Goal: Task Accomplishment & Management: Manage account settings

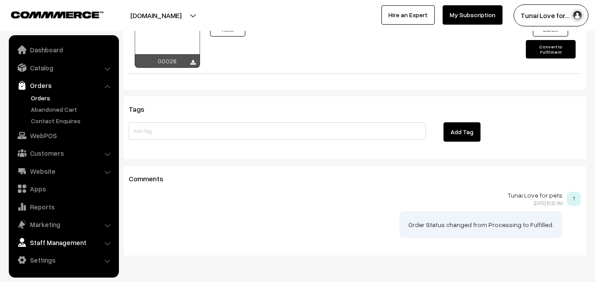
scroll to position [656, 0]
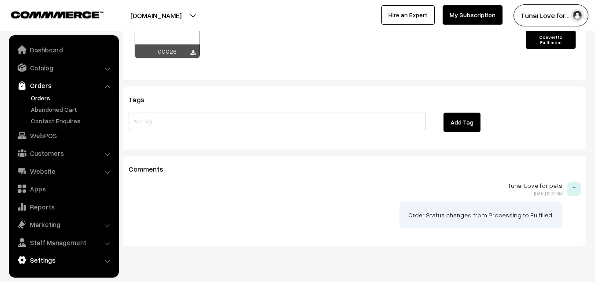
click at [100, 260] on link "Settings" at bounding box center [63, 261] width 105 height 16
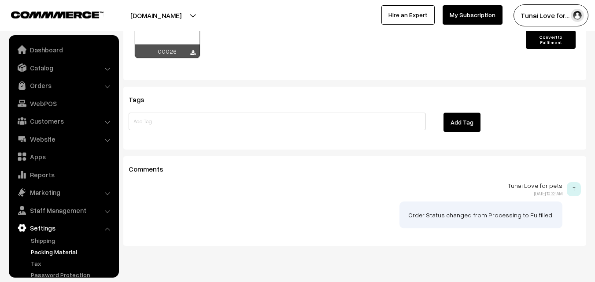
click at [45, 254] on link "Packing Material" at bounding box center [72, 252] width 87 height 9
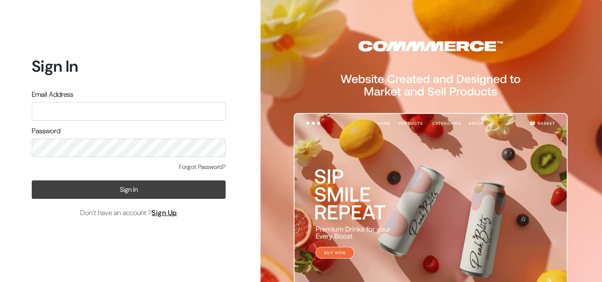
type input "hello@tunai.in"
click at [104, 182] on button "Sign In" at bounding box center [129, 190] width 194 height 19
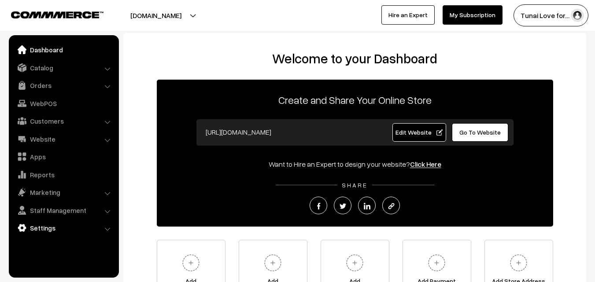
click at [37, 226] on link "Settings" at bounding box center [63, 228] width 105 height 16
click at [40, 254] on link "Packing Material" at bounding box center [72, 252] width 87 height 9
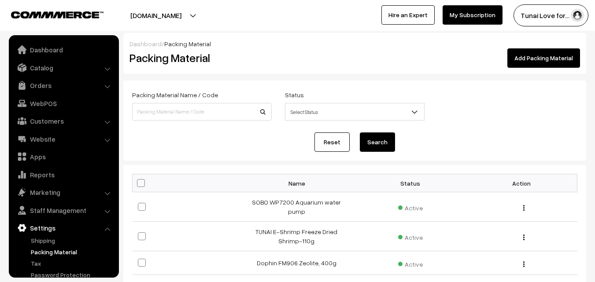
scroll to position [33, 0]
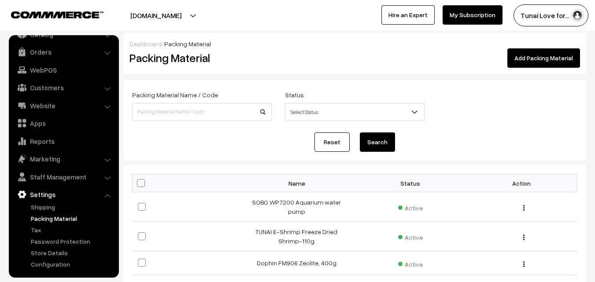
click at [531, 58] on link "Add Packing Material" at bounding box center [544, 57] width 73 height 19
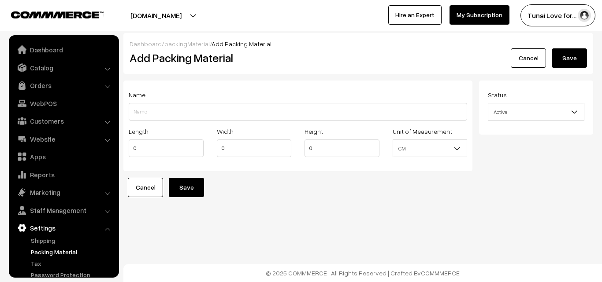
scroll to position [33, 0]
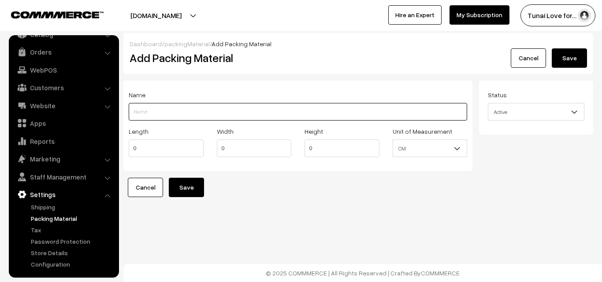
click at [167, 111] on input "Length" at bounding box center [298, 112] width 338 height 18
paste input "SOBO WP-303H Hanging Aquarium Filter Pump"
drag, startPoint x: 227, startPoint y: 111, endPoint x: 250, endPoint y: 110, distance: 23.4
click at [250, 110] on input "SOBO WP-303H Hanging Aquarium Filter Pump" at bounding box center [298, 112] width 338 height 18
type input "SOBO WP-303H Hanging Aquarium Filter"
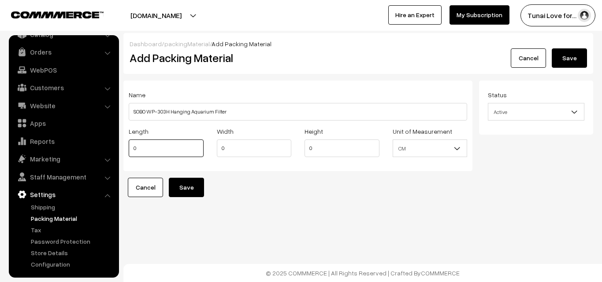
click at [171, 152] on input "0" at bounding box center [166, 149] width 75 height 18
drag, startPoint x: 317, startPoint y: 148, endPoint x: 307, endPoint y: 145, distance: 10.5
click at [307, 145] on input "0" at bounding box center [342, 149] width 75 height 18
type input "14"
drag, startPoint x: 228, startPoint y: 147, endPoint x: 219, endPoint y: 147, distance: 9.7
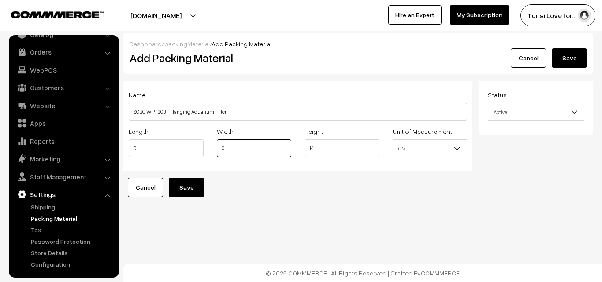
click at [219, 147] on input "0" at bounding box center [254, 149] width 75 height 18
type input "13"
drag, startPoint x: 139, startPoint y: 146, endPoint x: 134, endPoint y: 146, distance: 5.3
click at [134, 146] on input "0" at bounding box center [166, 149] width 75 height 18
type input "12"
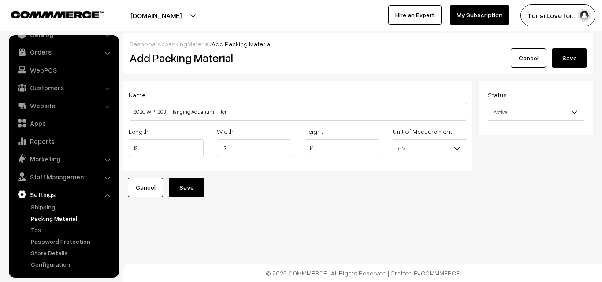
click at [193, 190] on button "Save" at bounding box center [186, 187] width 35 height 19
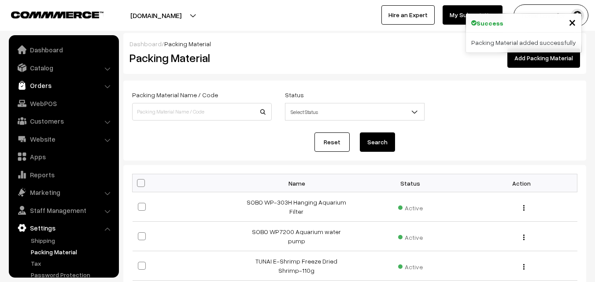
click at [48, 84] on link "Orders" at bounding box center [63, 86] width 105 height 16
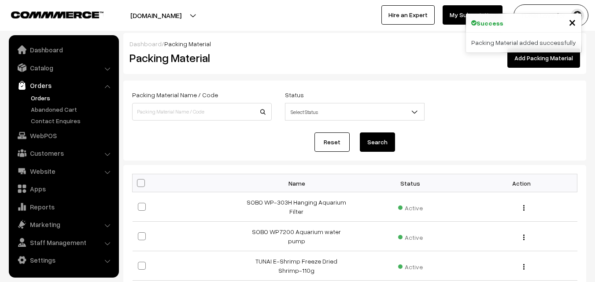
click at [41, 95] on link "Orders" at bounding box center [72, 97] width 87 height 9
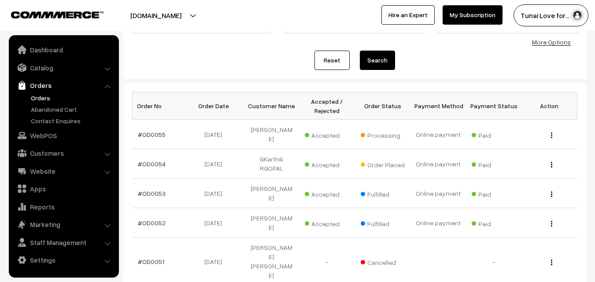
scroll to position [88, 0]
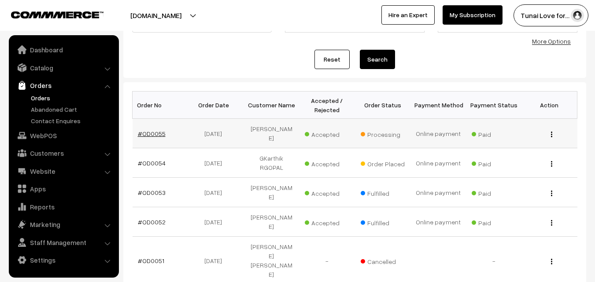
click at [154, 130] on link "#OD0055" at bounding box center [152, 133] width 28 height 7
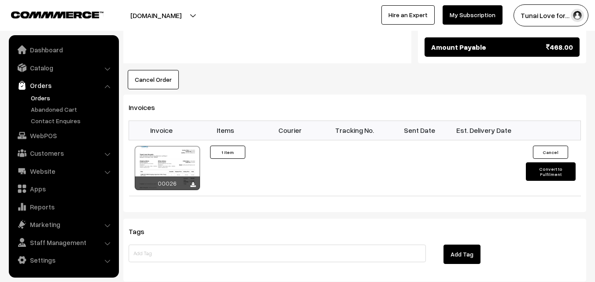
scroll to position [529, 0]
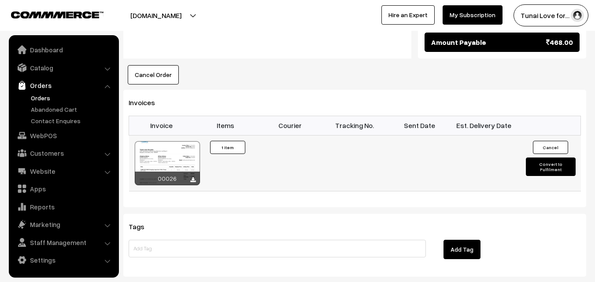
click at [553, 158] on button "Convert to Fulfilment" at bounding box center [551, 167] width 50 height 19
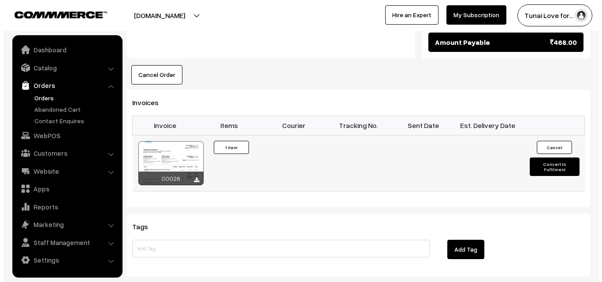
scroll to position [530, 0]
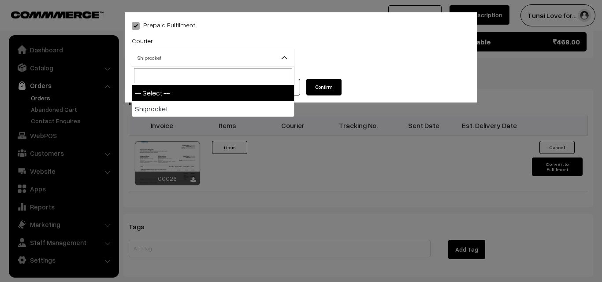
click at [204, 58] on span "Shiprocket" at bounding box center [213, 57] width 162 height 15
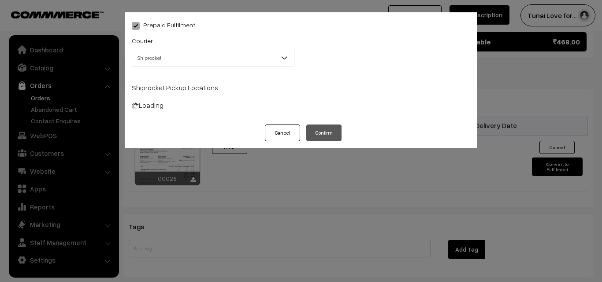
select select "1"
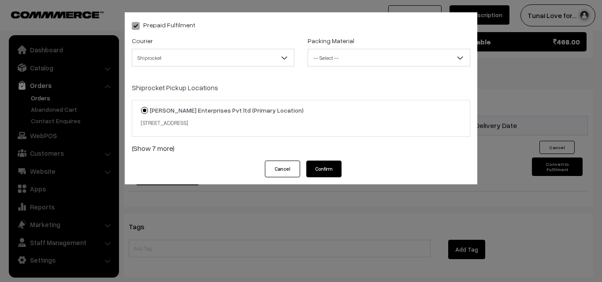
click at [333, 56] on span "-- Select --" at bounding box center [389, 57] width 162 height 15
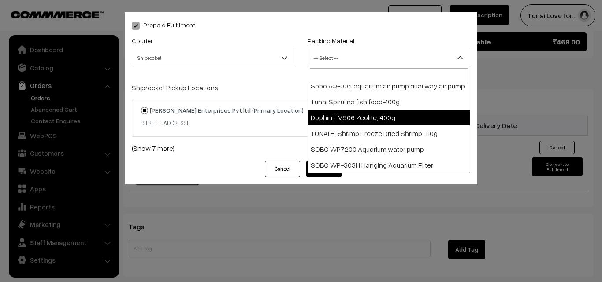
scroll to position [266, 0]
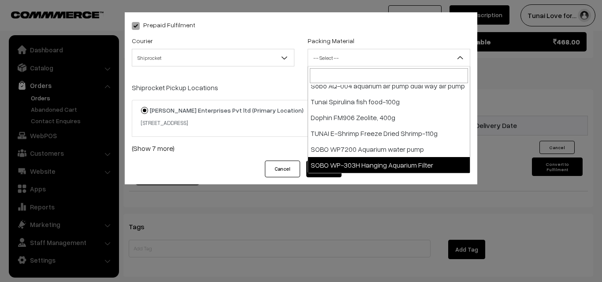
select select "19"
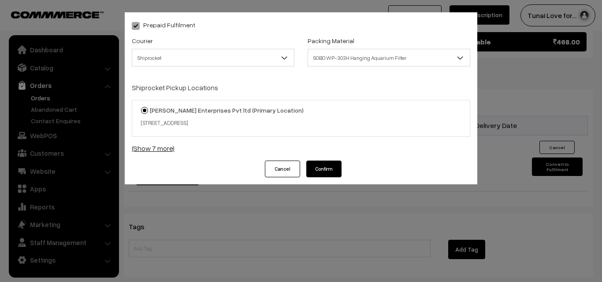
click at [163, 149] on link "(Show 7 more)" at bounding box center [301, 148] width 338 height 11
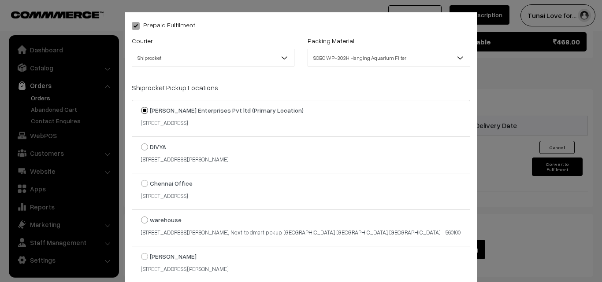
scroll to position [44, 0]
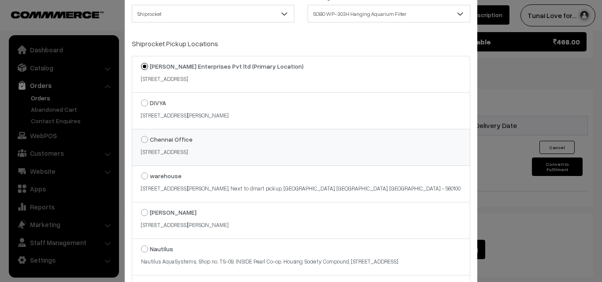
click at [163, 140] on strong "Chennai Office" at bounding box center [171, 139] width 43 height 7
click at [142, 136] on input "Chennai Office 8/119, 2nd Floor, Kavimani St, Mogappair West, Mogappair,, pazha…" at bounding box center [140, 133] width 6 height 6
radio input "true"
click at [488, 197] on div "Prepaid Fulfilment Courier -- Select -- Shiprocket Shiprocket Packing Material …" at bounding box center [301, 141] width 602 height 282
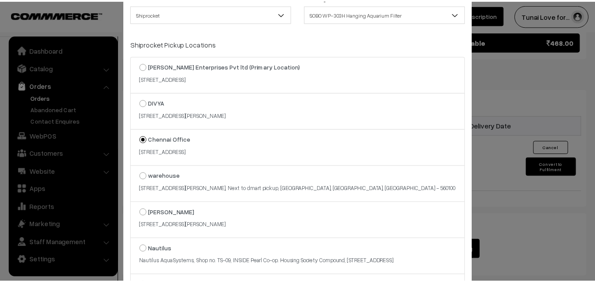
scroll to position [529, 0]
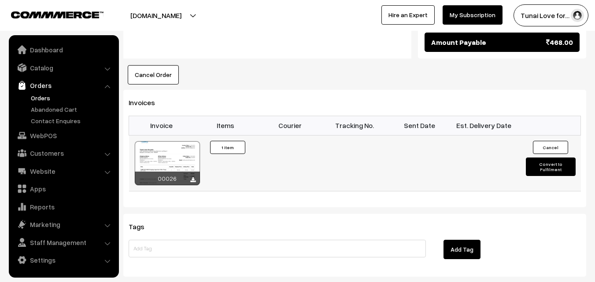
click at [547, 158] on button "Convert to Fulfilment" at bounding box center [551, 167] width 50 height 19
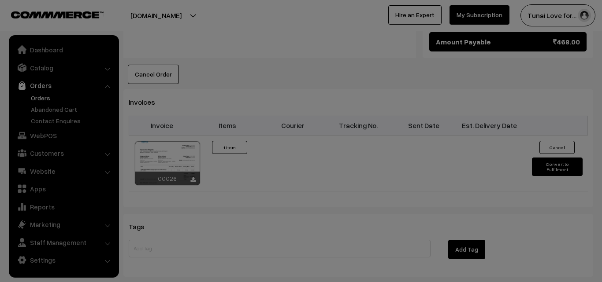
scroll to position [0, 0]
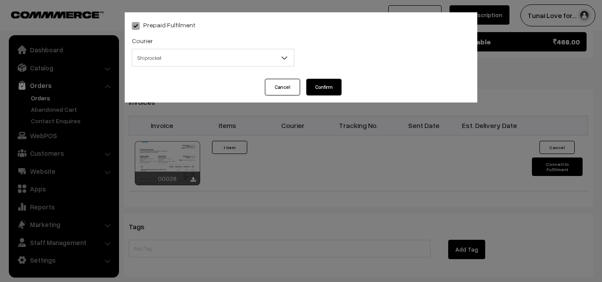
click at [244, 59] on span "Shiprocket" at bounding box center [213, 57] width 162 height 15
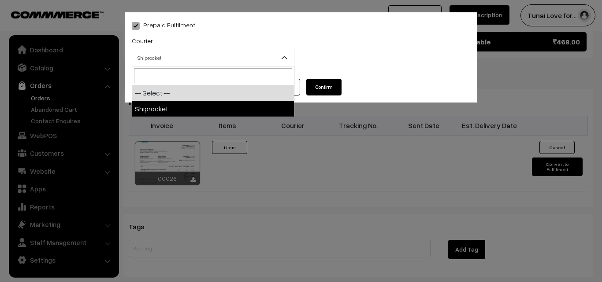
select select "1"
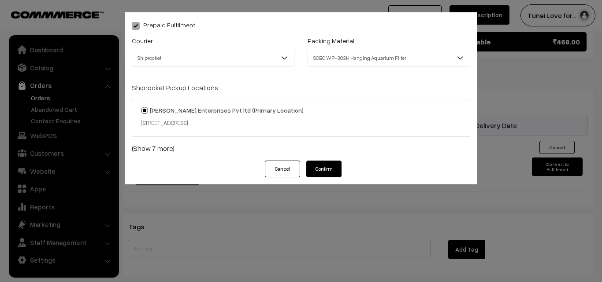
click at [407, 57] on span "SOBO WP-303H Hanging Aquarium Filter" at bounding box center [389, 57] width 162 height 15
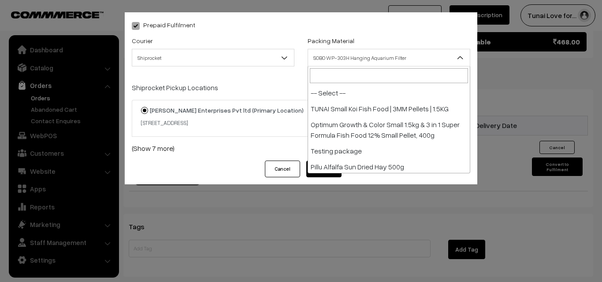
scroll to position [266, 0]
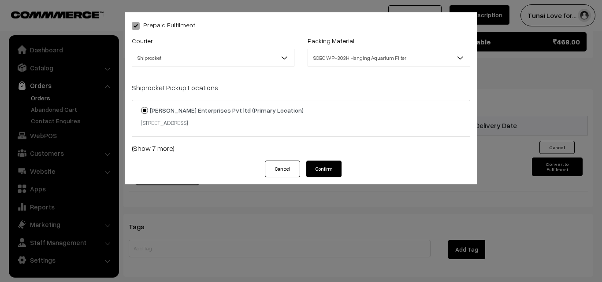
click at [429, 35] on div "Prepaid Fulfilment Courier -- Select -- Shiprocket Shiprocket Packing Material" at bounding box center [301, 86] width 353 height 149
click at [158, 149] on link "(Show 7 more)" at bounding box center [301, 148] width 338 height 11
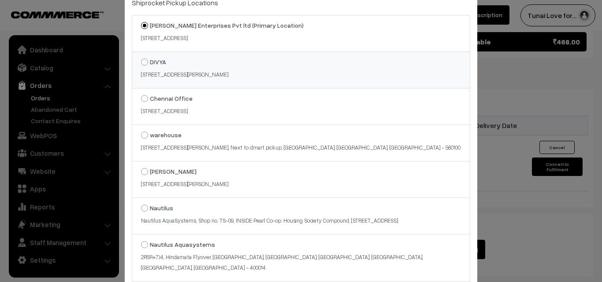
scroll to position [76, 0]
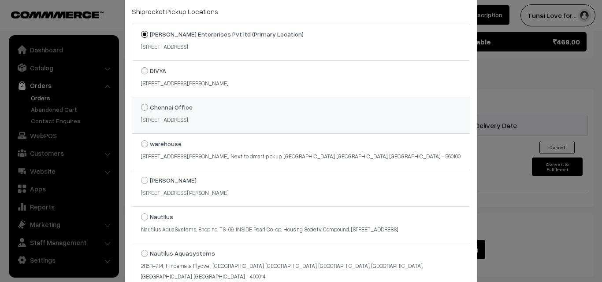
click at [141, 106] on span at bounding box center [144, 107] width 7 height 7
click at [141, 104] on input "Chennai Office 8/119, 2nd Floor, Kavimani St, Mogappair West, Mogappair,, pazha…" at bounding box center [140, 101] width 6 height 6
radio input "true"
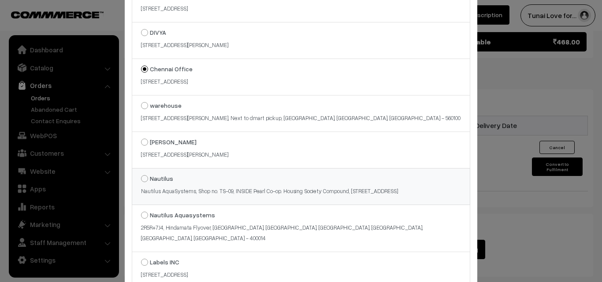
scroll to position [164, 0]
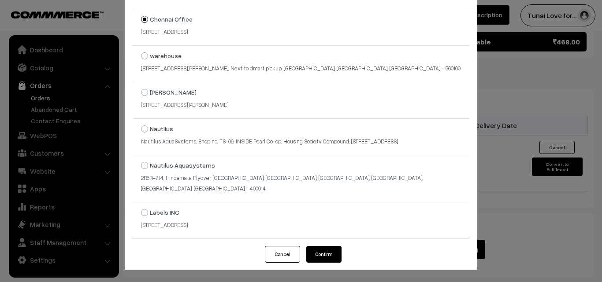
click at [327, 251] on button "Confirm" at bounding box center [323, 254] width 35 height 17
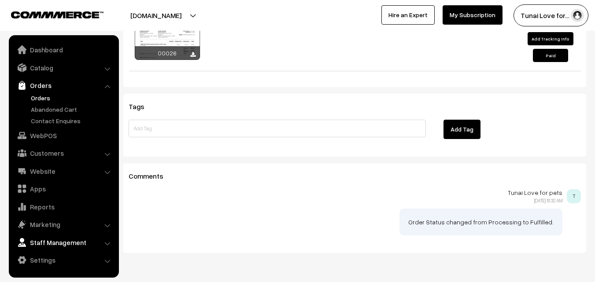
scroll to position [661, 0]
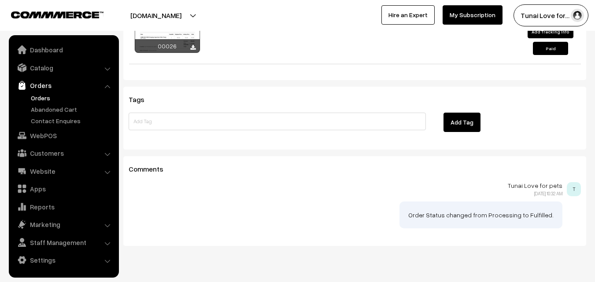
click at [110, 259] on li "Settings Shipping" at bounding box center [64, 261] width 106 height 16
click at [110, 260] on li "Settings Shipping" at bounding box center [64, 261] width 106 height 16
click at [107, 260] on li "Settings Shipping" at bounding box center [64, 261] width 106 height 16
click at [102, 256] on link "Settings" at bounding box center [63, 261] width 105 height 16
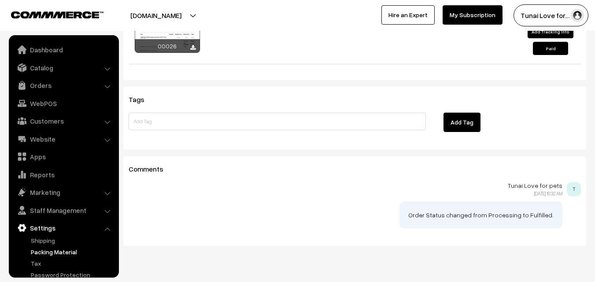
click at [50, 249] on link "Packing Material" at bounding box center [72, 252] width 87 height 9
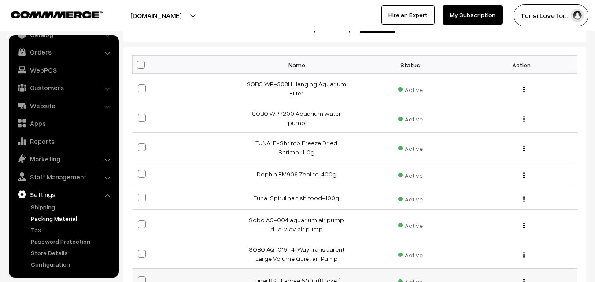
scroll to position [132, 0]
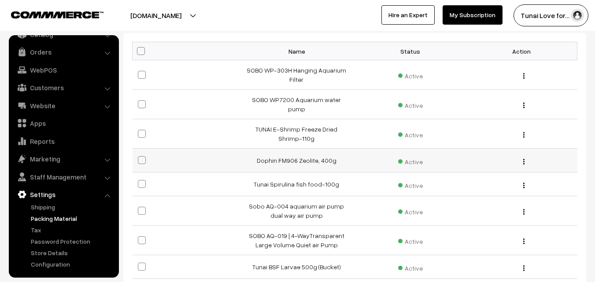
click at [524, 159] on img "button" at bounding box center [524, 162] width 1 height 6
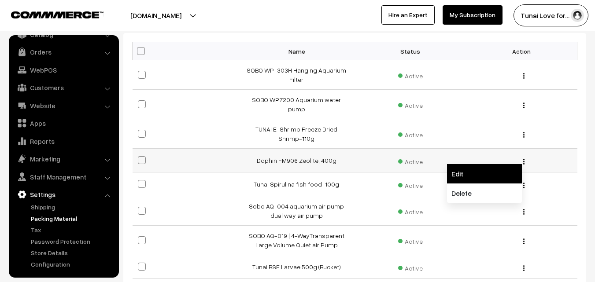
click at [461, 164] on link "Edit" at bounding box center [484, 173] width 75 height 19
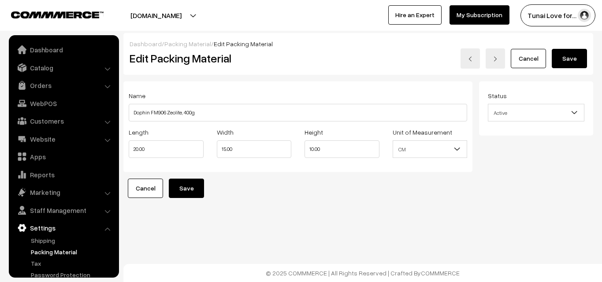
scroll to position [33, 0]
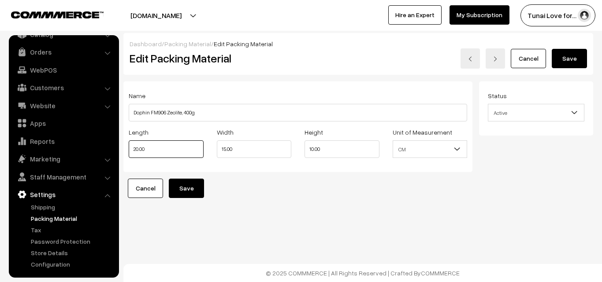
drag, startPoint x: 154, startPoint y: 150, endPoint x: 126, endPoint y: 151, distance: 28.6
click at [126, 151] on div "Length 20.00" at bounding box center [166, 145] width 88 height 37
type input "7"
drag, startPoint x: 237, startPoint y: 149, endPoint x: 219, endPoint y: 148, distance: 17.6
click at [219, 148] on input "15.00" at bounding box center [254, 150] width 75 height 18
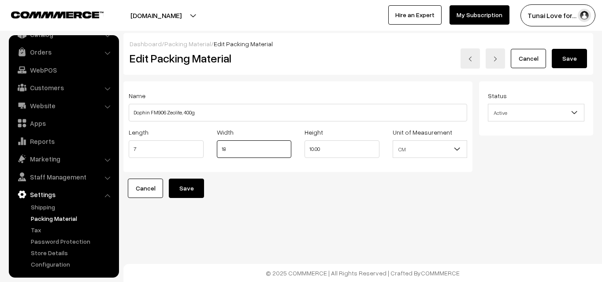
type input "18"
drag, startPoint x: 326, startPoint y: 149, endPoint x: 287, endPoint y: 146, distance: 39.3
click at [287, 146] on div "Length 7 Width 18 Height 10.00 Unit of Measurement CM Inch" at bounding box center [298, 145] width 352 height 37
type input "21"
click at [241, 151] on input "18" at bounding box center [254, 150] width 75 height 18
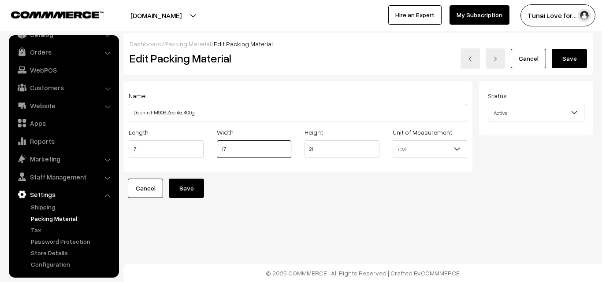
type input "17"
click at [388, 185] on form "Name Dophin FM906 Zeolite, 400g Length 7 Width 17 21" at bounding box center [358, 140] width 470 height 117
click at [199, 194] on button "Save" at bounding box center [186, 188] width 35 height 19
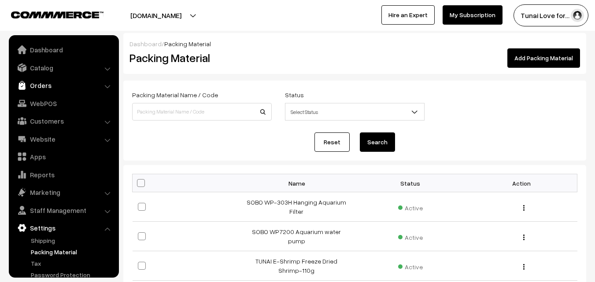
click at [57, 87] on link "Orders" at bounding box center [63, 86] width 105 height 16
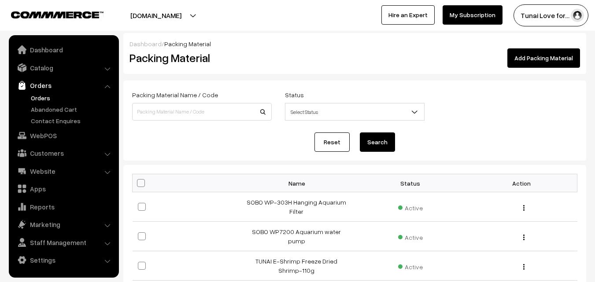
click at [45, 99] on link "Orders" at bounding box center [72, 97] width 87 height 9
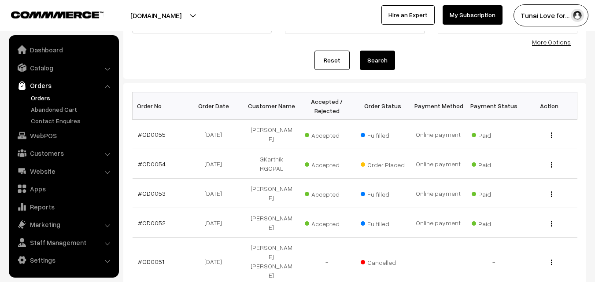
scroll to position [88, 0]
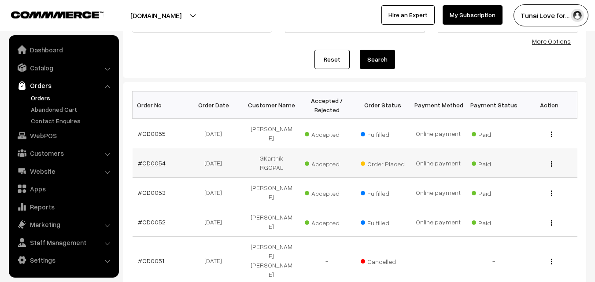
click at [149, 160] on link "#OD0054" at bounding box center [152, 163] width 28 height 7
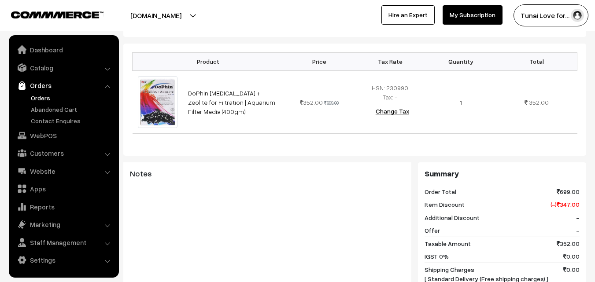
scroll to position [176, 0]
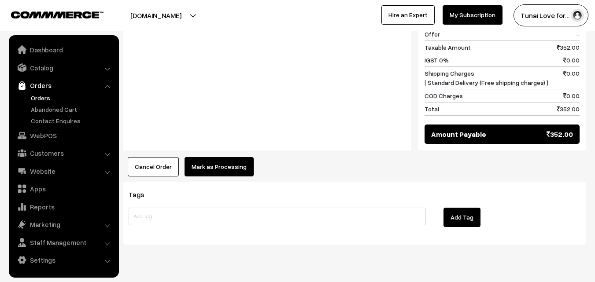
click at [223, 157] on button "Mark as Processing" at bounding box center [219, 166] width 69 height 19
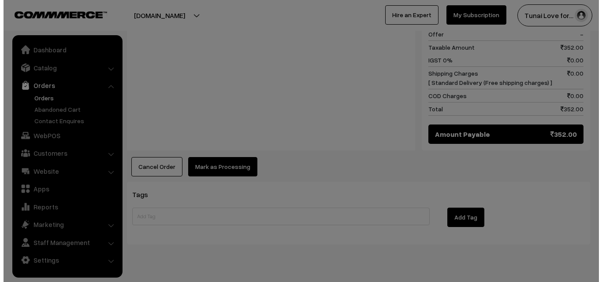
scroll to position [450, 0]
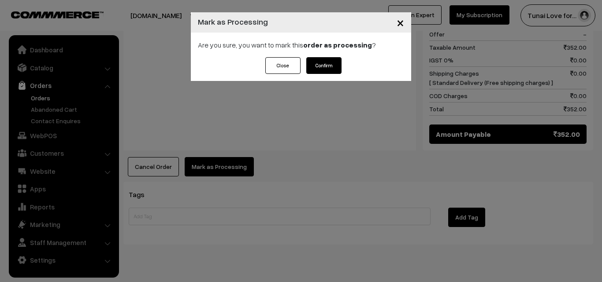
click at [317, 71] on button "Confirm" at bounding box center [323, 65] width 35 height 17
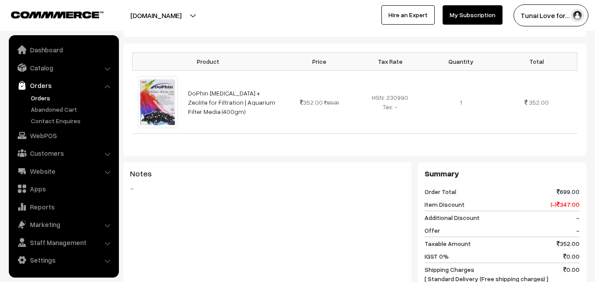
scroll to position [397, 0]
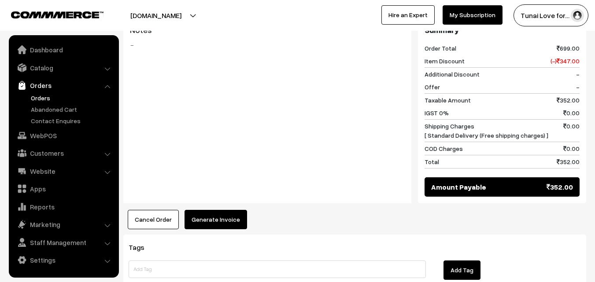
click at [226, 210] on button "Generate Invoice" at bounding box center [216, 219] width 63 height 19
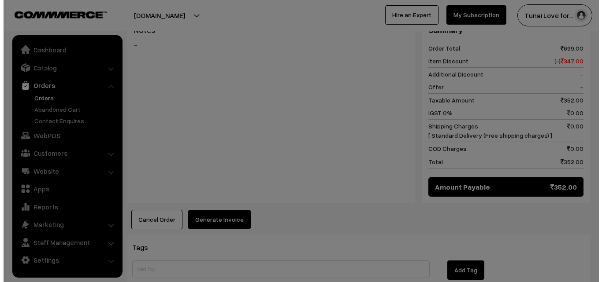
scroll to position [398, 0]
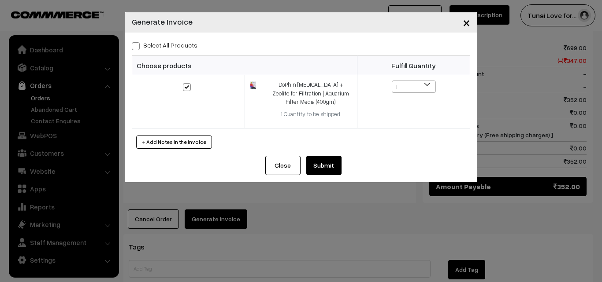
click at [327, 171] on button "Submit" at bounding box center [323, 165] width 35 height 19
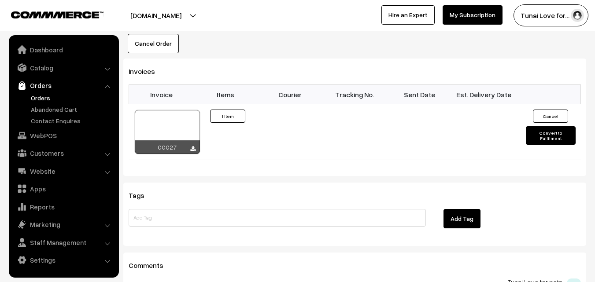
scroll to position [573, 0]
click at [540, 126] on button "Convert to Fulfilment" at bounding box center [551, 135] width 50 height 19
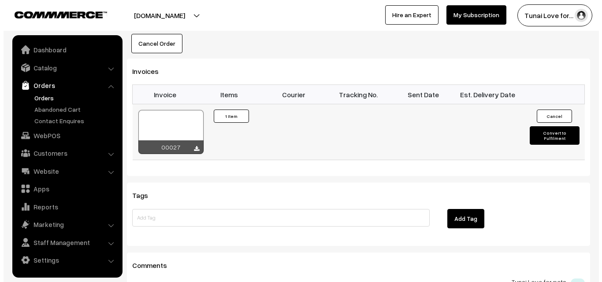
scroll to position [574, 0]
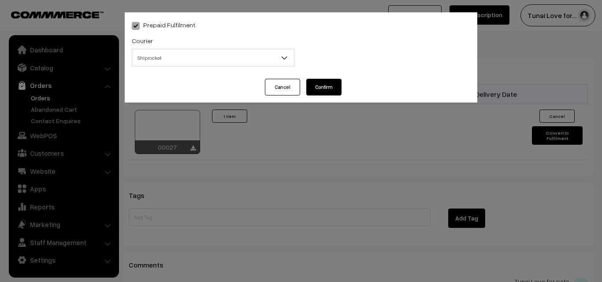
click at [256, 55] on span "Shiprocket" at bounding box center [213, 57] width 162 height 15
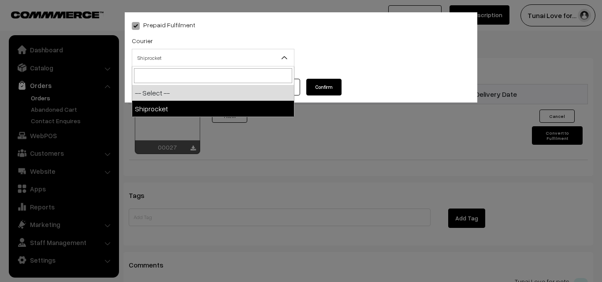
select select "1"
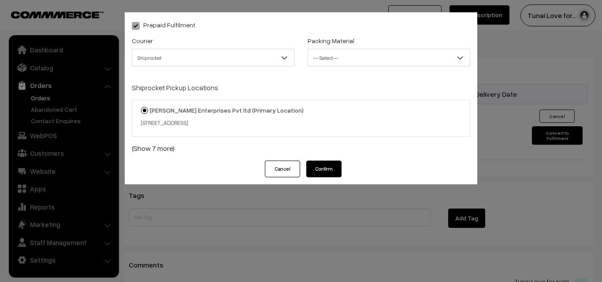
click at [350, 52] on span "-- Select --" at bounding box center [389, 57] width 162 height 15
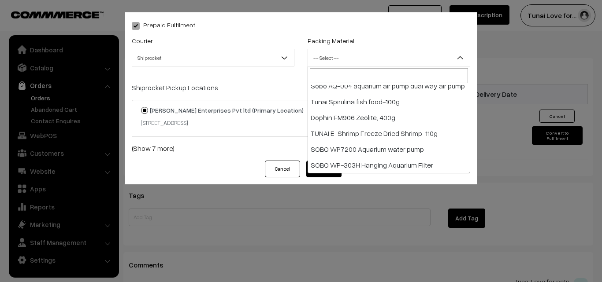
scroll to position [266, 0]
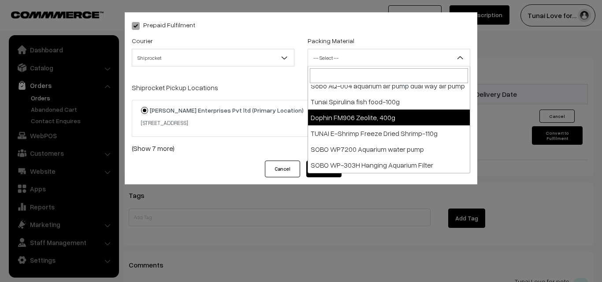
select select "16"
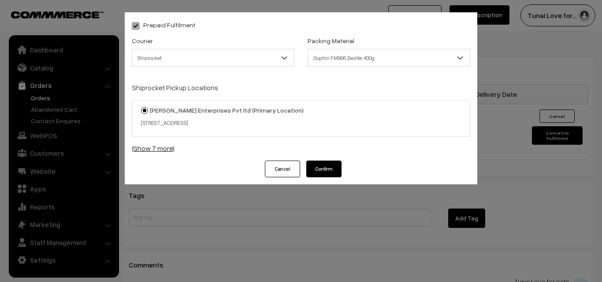
click at [163, 147] on link "(Show 7 more)" at bounding box center [301, 148] width 338 height 11
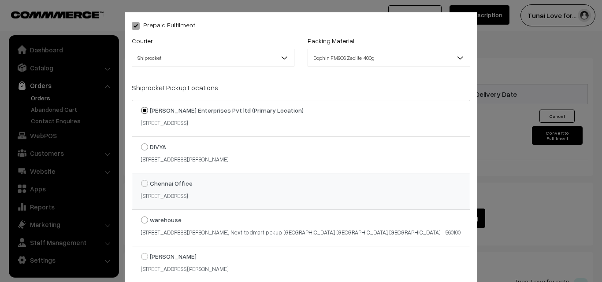
click at [165, 184] on strong "Chennai Office" at bounding box center [171, 183] width 43 height 7
click at [142, 180] on input "Chennai Office 8/119, 2nd Floor, Kavimani St, Mogappair West, Mogappair,, pazha…" at bounding box center [140, 178] width 6 height 6
radio input "true"
click at [498, 186] on div "Prepaid Fulfilment Courier -- Select -- Shiprocket Shiprocket Packing Material …" at bounding box center [301, 141] width 602 height 282
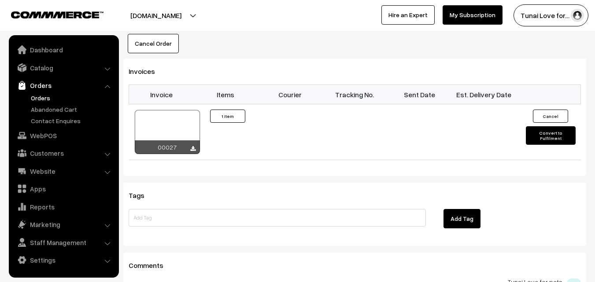
scroll to position [617, 0]
click at [545, 126] on button "Convert to Fulfilment" at bounding box center [551, 135] width 50 height 19
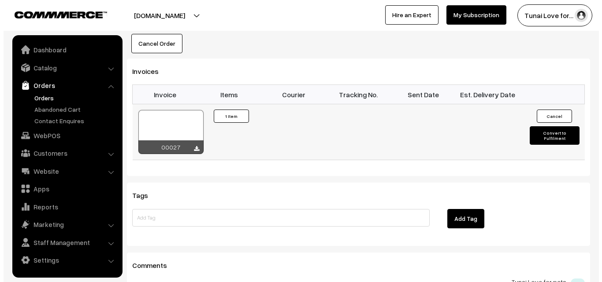
scroll to position [574, 0]
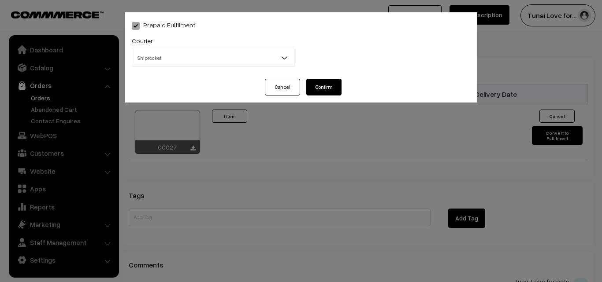
click at [215, 59] on span "Shiprocket" at bounding box center [213, 57] width 162 height 15
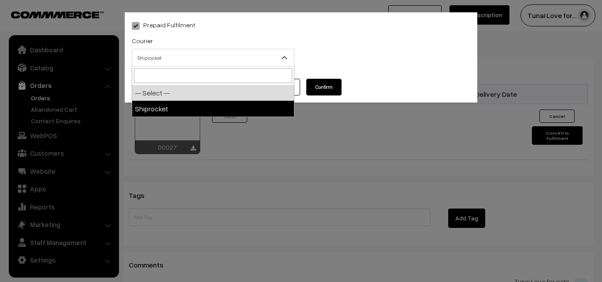
select select "1"
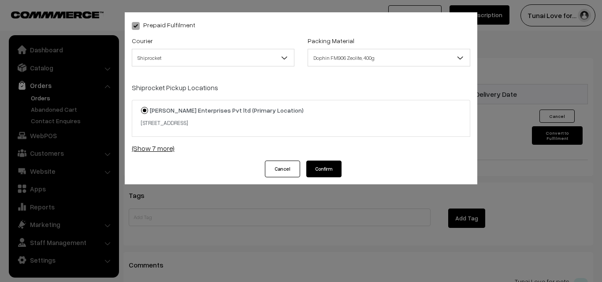
click at [168, 145] on link "(Show 7 more)" at bounding box center [301, 148] width 338 height 11
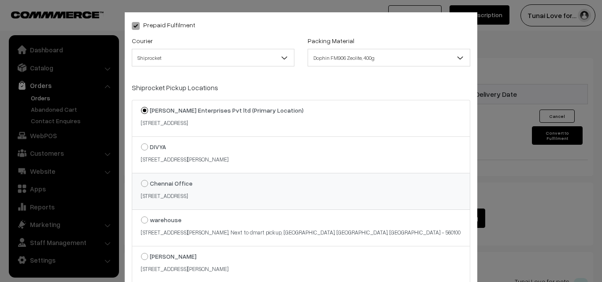
click at [141, 182] on span at bounding box center [144, 183] width 7 height 7
click at [141, 180] on input "Chennai Office 8/119, 2nd Floor, Kavimani St, Mogappair West, Mogappair,, pazha…" at bounding box center [140, 178] width 6 height 6
radio input "true"
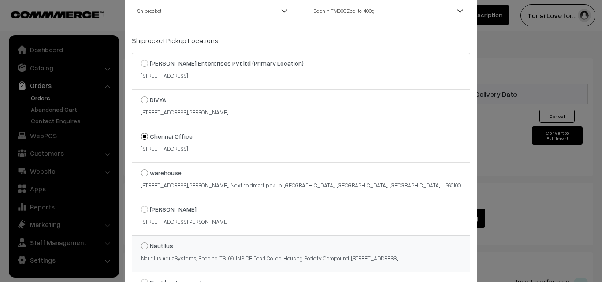
scroll to position [164, 0]
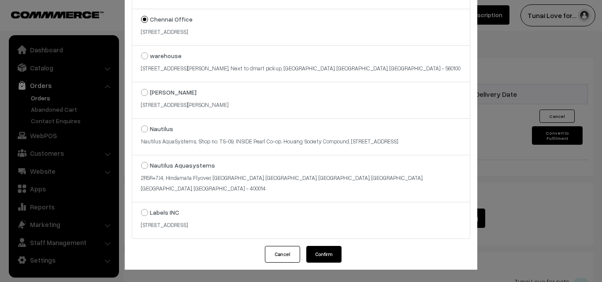
click at [323, 253] on button "Confirm" at bounding box center [323, 254] width 35 height 17
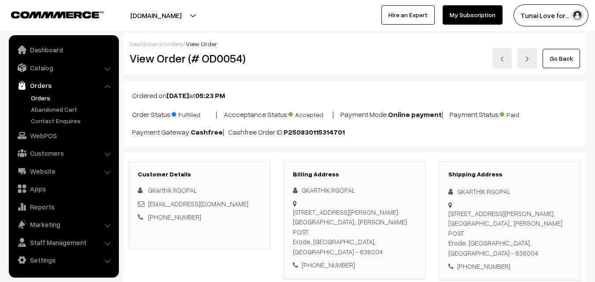
scroll to position [573, 0]
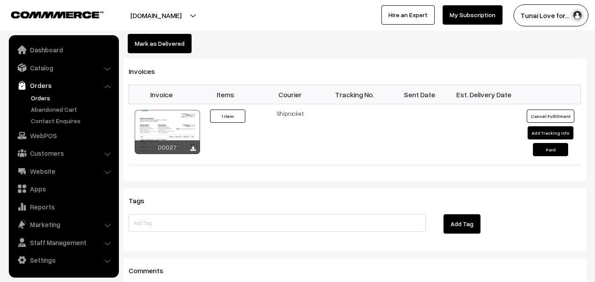
click at [35, 94] on link "Orders" at bounding box center [72, 97] width 87 height 9
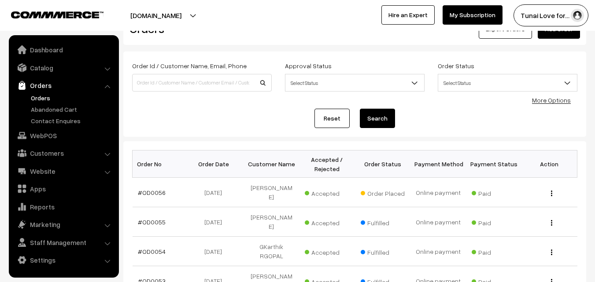
scroll to position [44, 0]
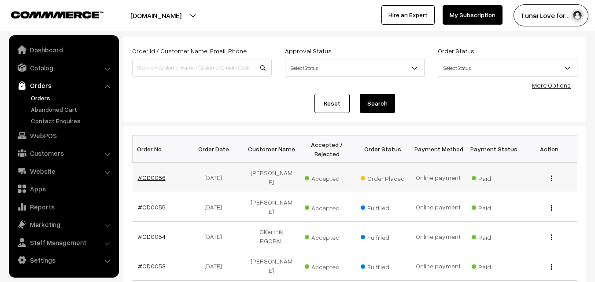
click at [160, 174] on link "#OD0056" at bounding box center [152, 177] width 28 height 7
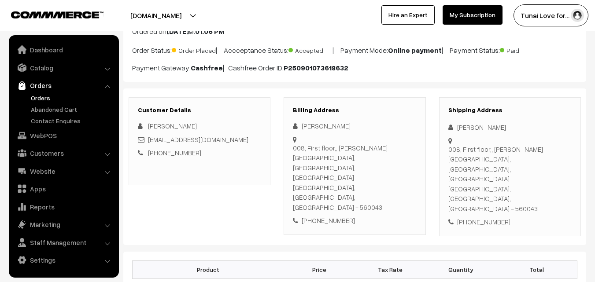
scroll to position [241, 0]
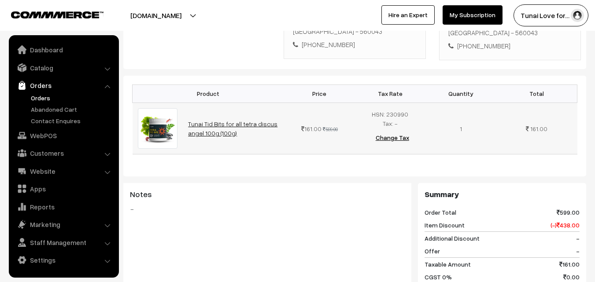
click at [212, 120] on link "Tunai Tid Bits for all tetra discus angel 100g (100g)" at bounding box center [232, 128] width 89 height 17
click at [241, 120] on link "Tunai Tid Bits for all tetra discus angel 100g (100g)" at bounding box center [232, 128] width 89 height 17
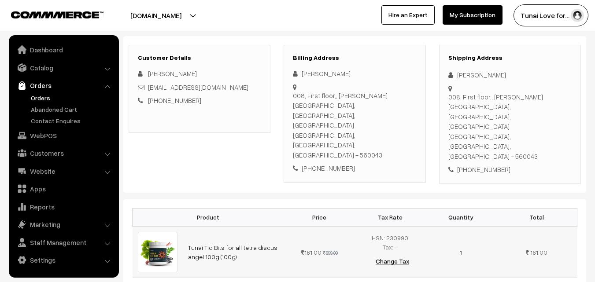
scroll to position [417, 0]
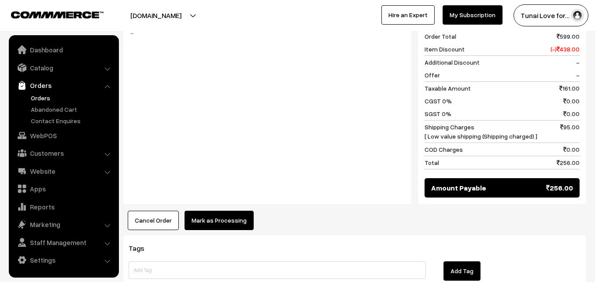
click at [241, 211] on button "Mark as Processing" at bounding box center [219, 220] width 69 height 19
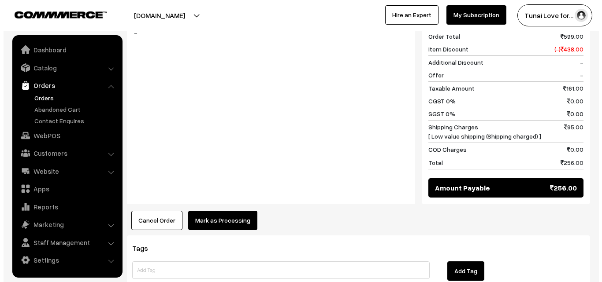
scroll to position [418, 0]
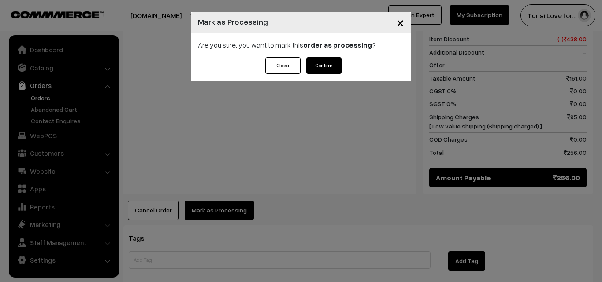
click at [331, 60] on button "Confirm" at bounding box center [323, 65] width 35 height 17
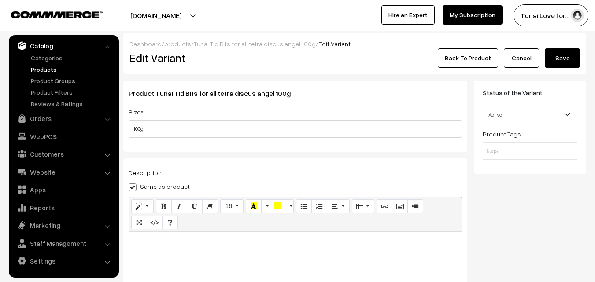
click at [474, 59] on link "Back To Product" at bounding box center [468, 57] width 60 height 19
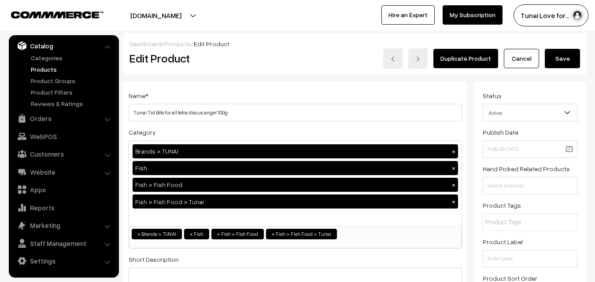
click at [536, 16] on button "Tunai Love for…" at bounding box center [551, 15] width 75 height 22
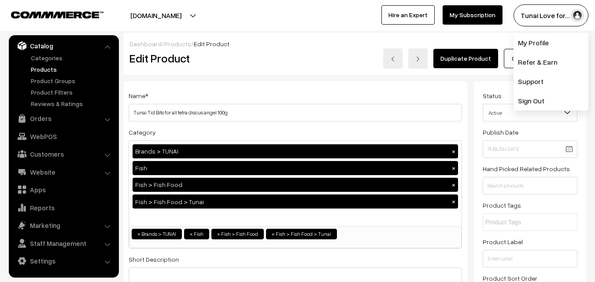
click at [479, 19] on link "My Subscription" at bounding box center [473, 14] width 60 height 19
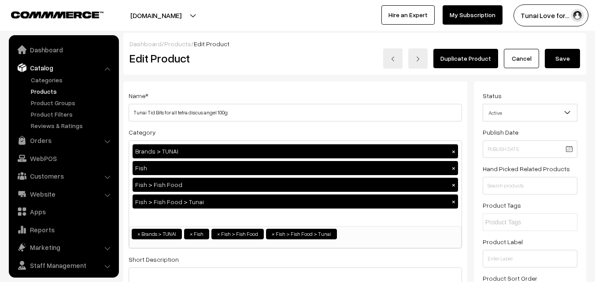
scroll to position [22, 0]
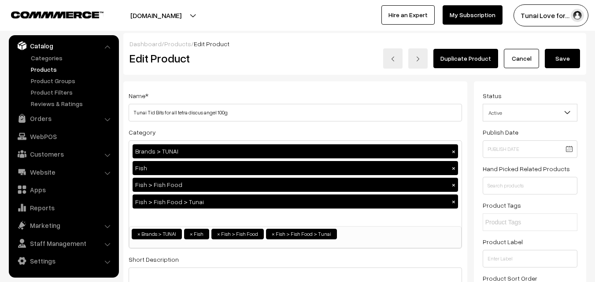
click at [164, 7] on button "[DOMAIN_NAME]" at bounding box center [156, 15] width 113 height 22
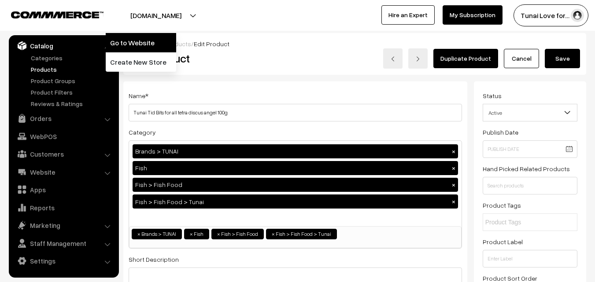
click at [127, 42] on link "Go to Website" at bounding box center [141, 42] width 71 height 19
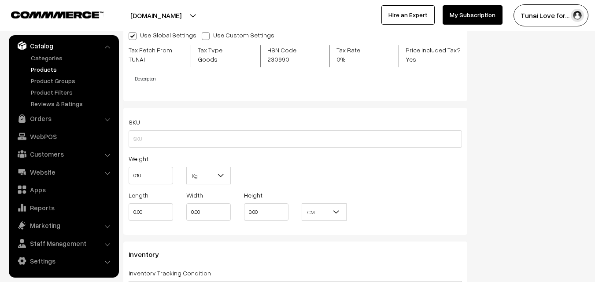
scroll to position [832, 0]
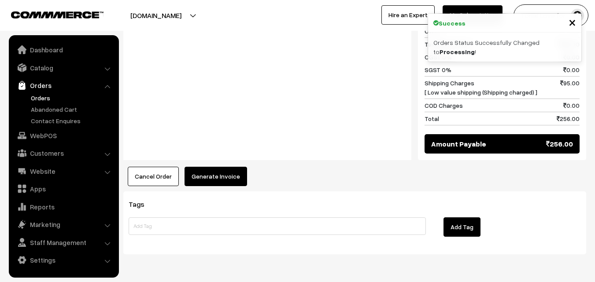
click at [217, 167] on button "Generate Invoice" at bounding box center [216, 176] width 63 height 19
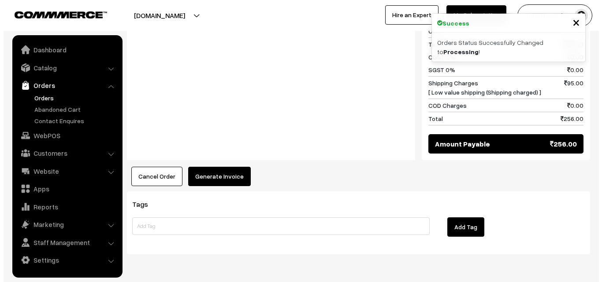
scroll to position [461, 0]
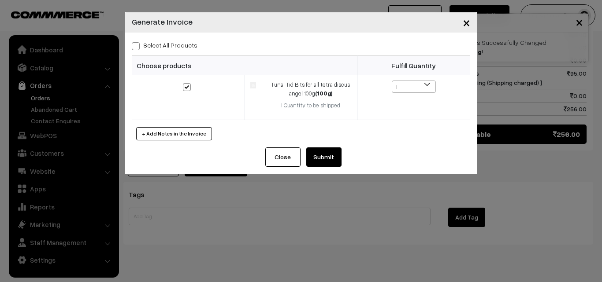
click at [315, 162] on button "Submit" at bounding box center [323, 157] width 35 height 19
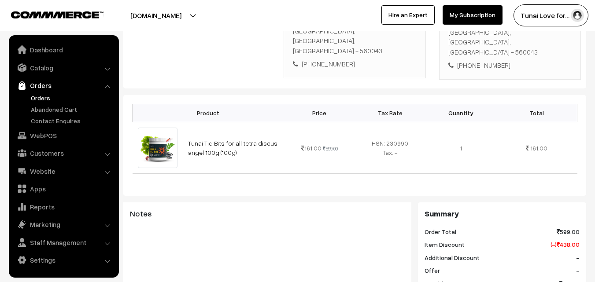
scroll to position [20, 0]
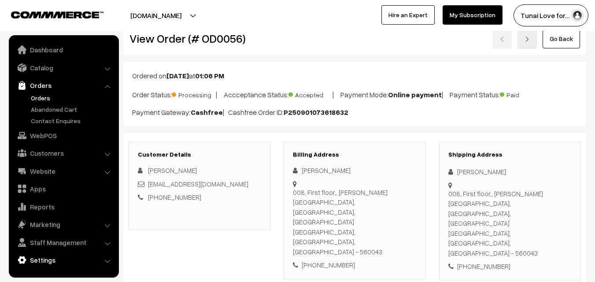
click at [54, 260] on link "Settings" at bounding box center [63, 261] width 105 height 16
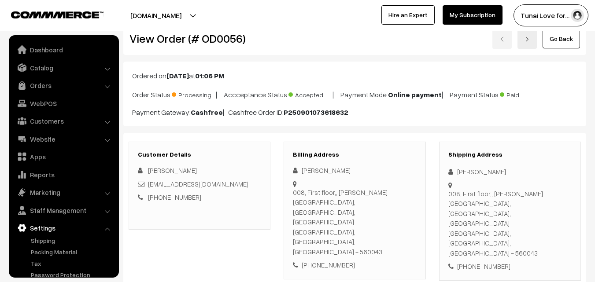
scroll to position [33, 0]
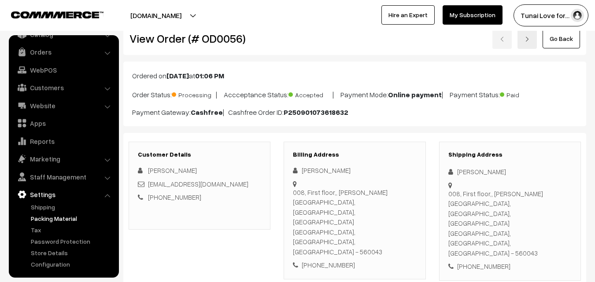
click at [45, 215] on link "Packing Material" at bounding box center [72, 218] width 87 height 9
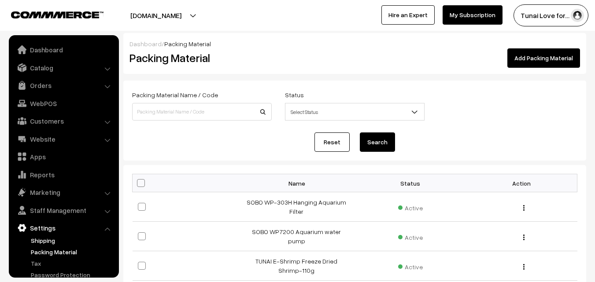
scroll to position [33, 0]
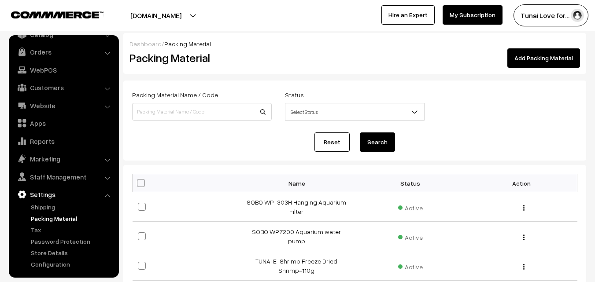
click at [529, 58] on link "Add Packing Material" at bounding box center [544, 57] width 73 height 19
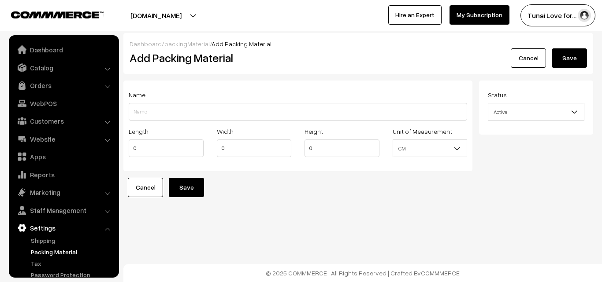
scroll to position [33, 0]
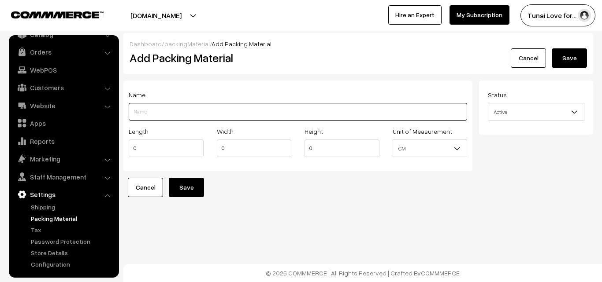
click at [144, 112] on input "Length" at bounding box center [298, 112] width 338 height 18
type input "100g pouch"
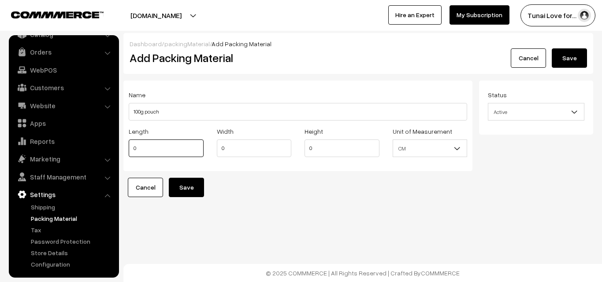
click at [150, 148] on input "0" at bounding box center [166, 149] width 75 height 18
drag, startPoint x: 151, startPoint y: 148, endPoint x: 123, endPoint y: 151, distance: 28.0
click at [123, 151] on div "Length 0" at bounding box center [166, 144] width 88 height 37
drag, startPoint x: 138, startPoint y: 147, endPoint x: 131, endPoint y: 149, distance: 7.8
click at [131, 149] on input "9" at bounding box center [166, 149] width 75 height 18
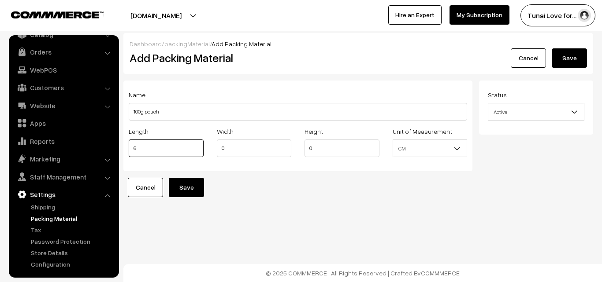
type input "6"
drag, startPoint x: 230, startPoint y: 148, endPoint x: 215, endPoint y: 148, distance: 15.0
click at [215, 148] on div "Width 0" at bounding box center [254, 144] width 88 height 37
type input "9"
drag, startPoint x: 316, startPoint y: 149, endPoint x: 305, endPoint y: 148, distance: 10.6
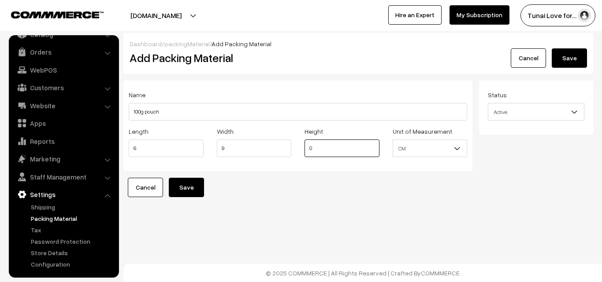
click at [305, 148] on input "0" at bounding box center [342, 149] width 75 height 18
type input "16"
click at [193, 188] on button "Save" at bounding box center [186, 187] width 35 height 19
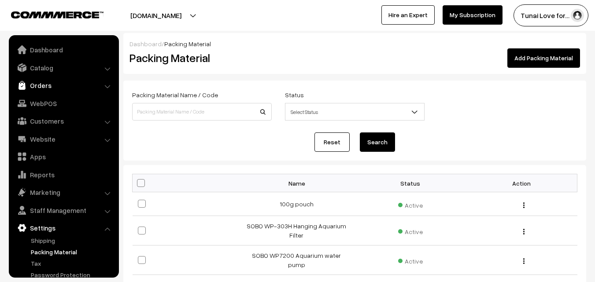
click at [45, 85] on link "Orders" at bounding box center [63, 86] width 105 height 16
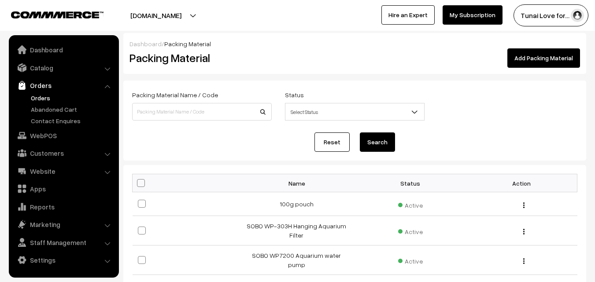
click at [48, 99] on link "Orders" at bounding box center [72, 97] width 87 height 9
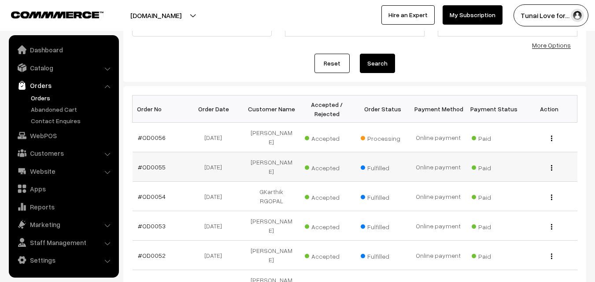
scroll to position [88, 0]
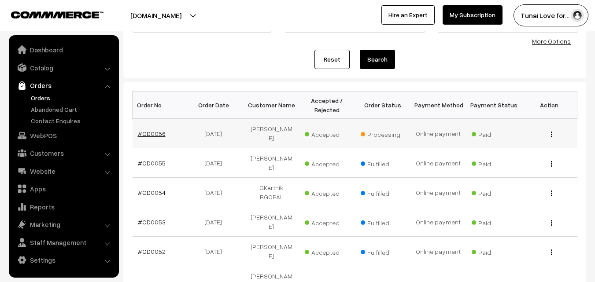
click at [150, 132] on link "#OD0056" at bounding box center [152, 133] width 28 height 7
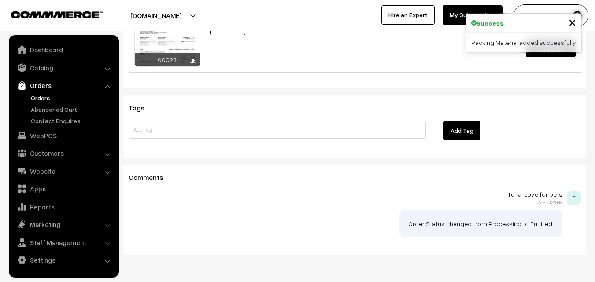
scroll to position [505, 0]
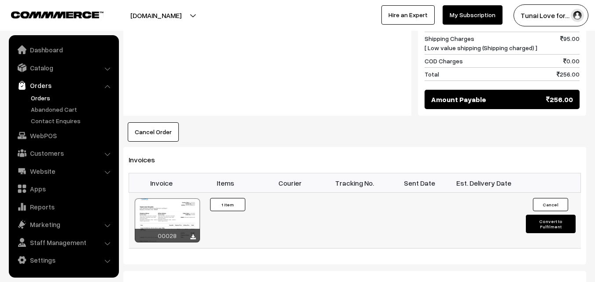
click at [549, 215] on button "Convert to Fulfilment" at bounding box center [551, 224] width 50 height 19
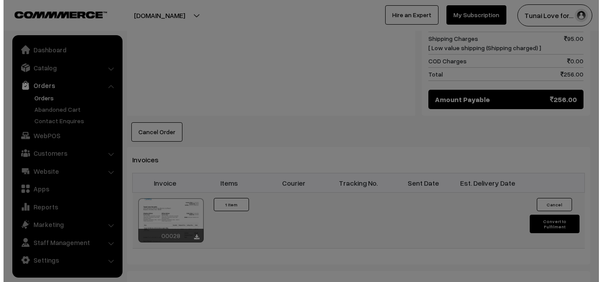
scroll to position [506, 0]
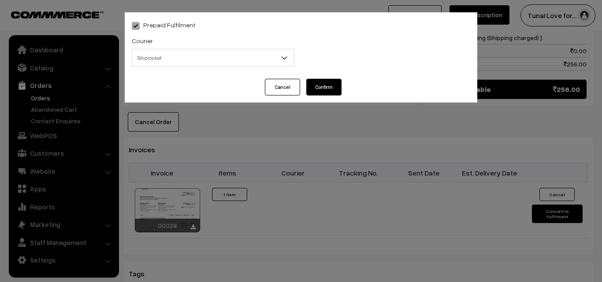
click at [237, 62] on span "Shiprocket" at bounding box center [213, 57] width 162 height 15
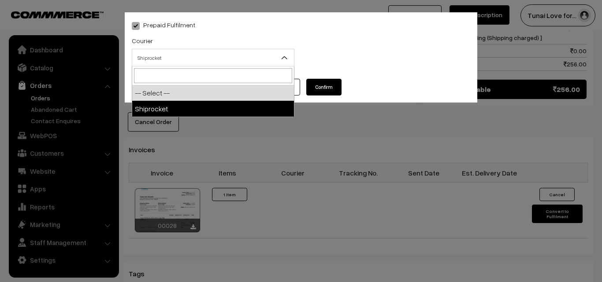
select select "1"
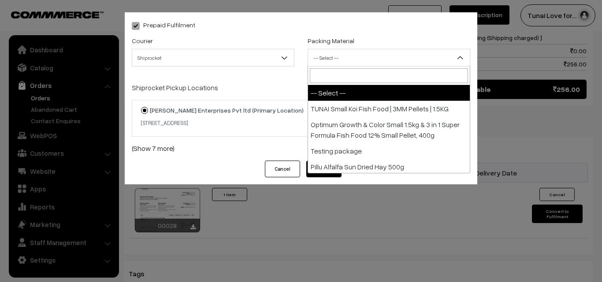
click at [409, 52] on span "-- Select --" at bounding box center [389, 57] width 162 height 15
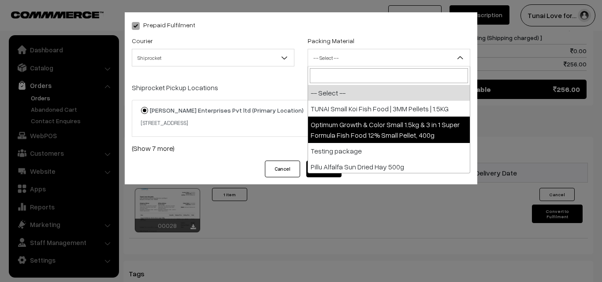
scroll to position [282, 0]
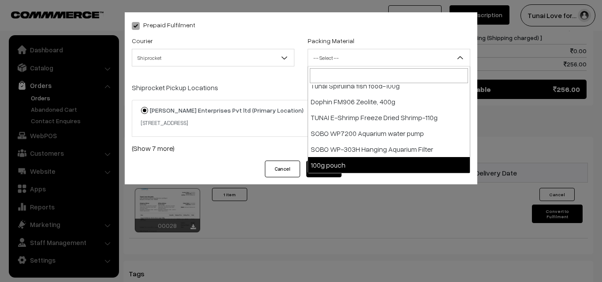
select select "20"
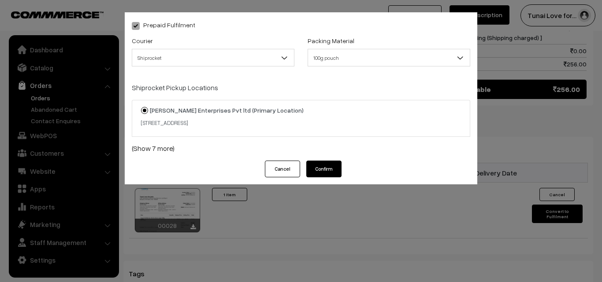
click at [330, 168] on button "Confirm" at bounding box center [323, 169] width 35 height 17
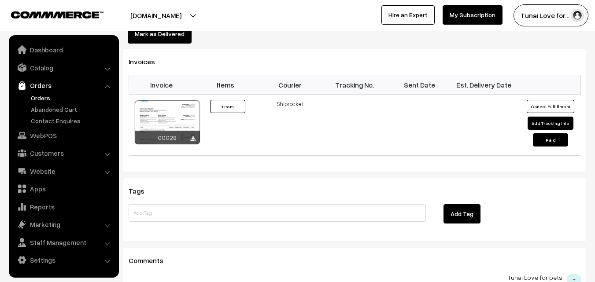
scroll to position [461, 0]
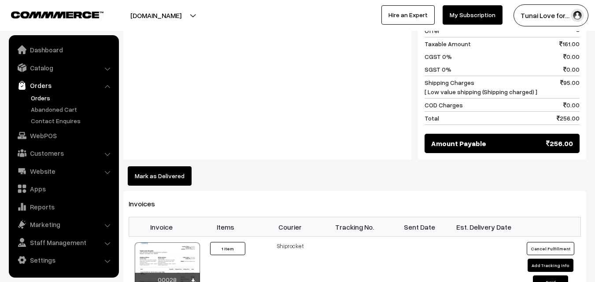
click at [48, 96] on link "Orders" at bounding box center [72, 97] width 87 height 9
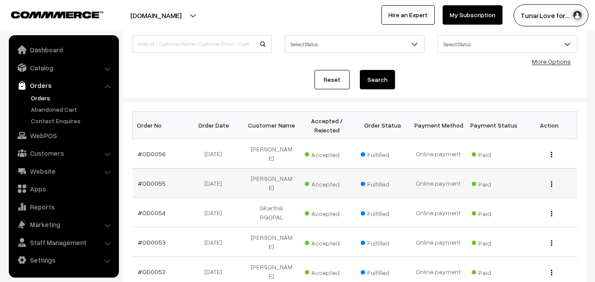
scroll to position [88, 0]
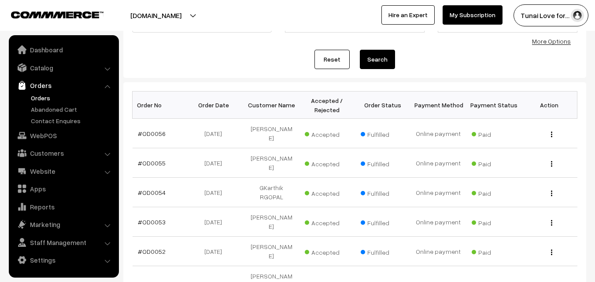
click at [165, 39] on div "Order Id / Customer Name, Email, Phone Approval Status Select Status Awaiting A…" at bounding box center [355, 21] width 459 height 40
